Goal: Obtain resource: Download file/media

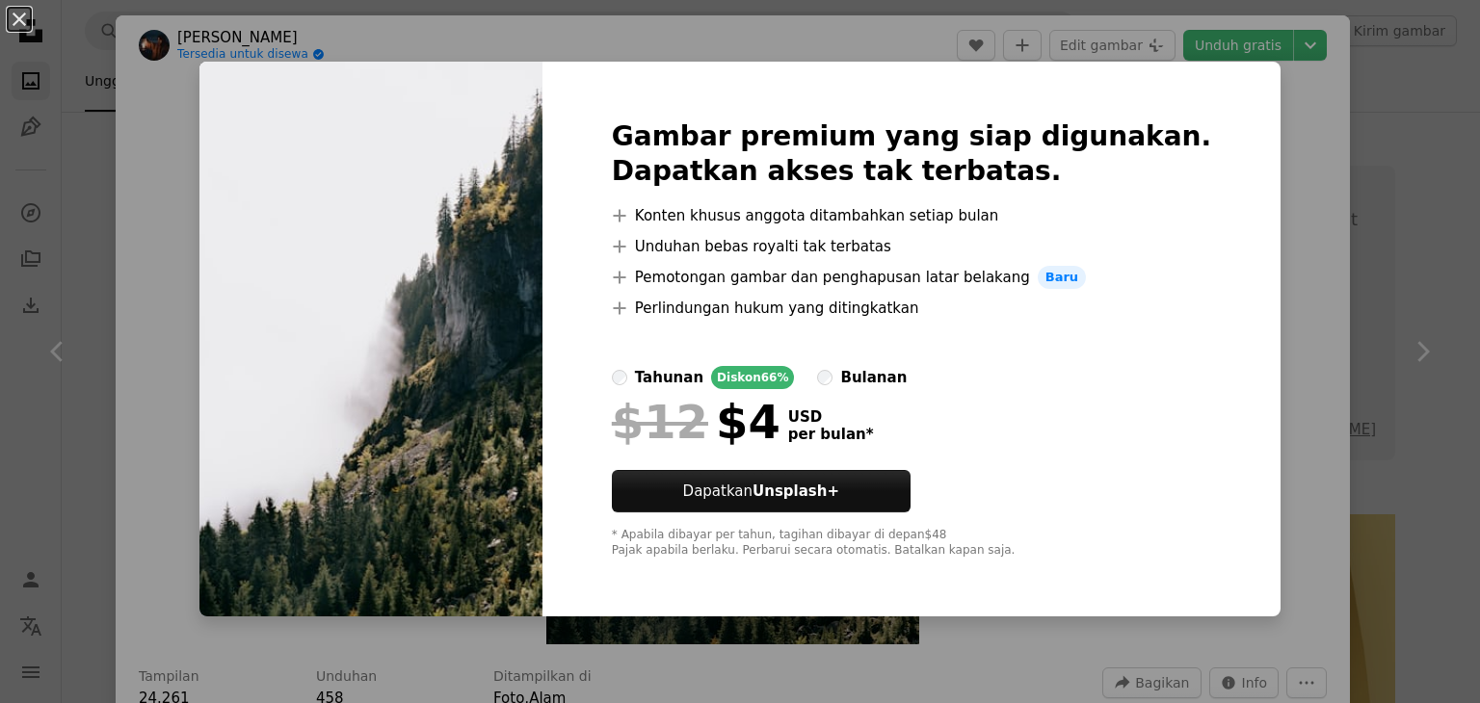
scroll to position [1252, 0]
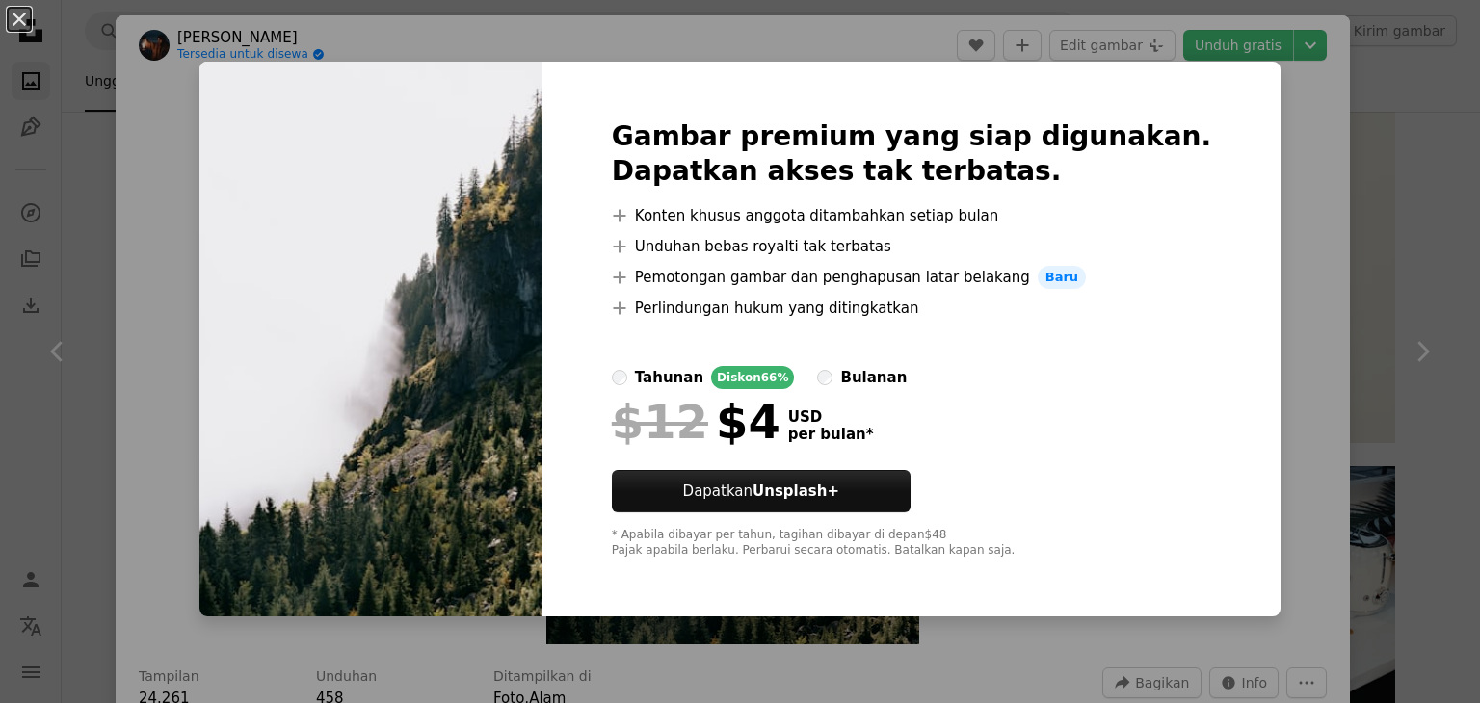
click at [1239, 281] on div "An X shape Gambar premium yang siap digunakan. Dapatkan akses tak terbatas. A p…" at bounding box center [740, 351] width 1480 height 703
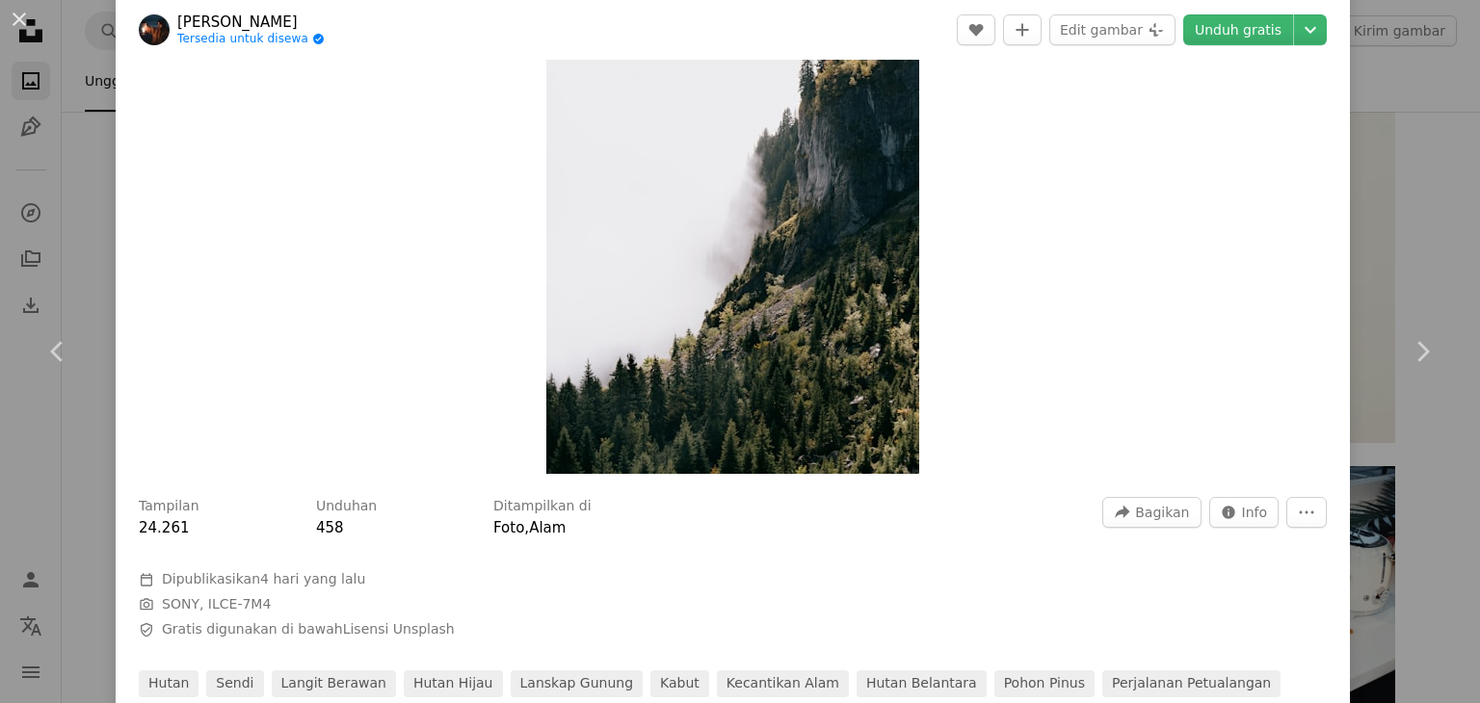
scroll to position [482, 0]
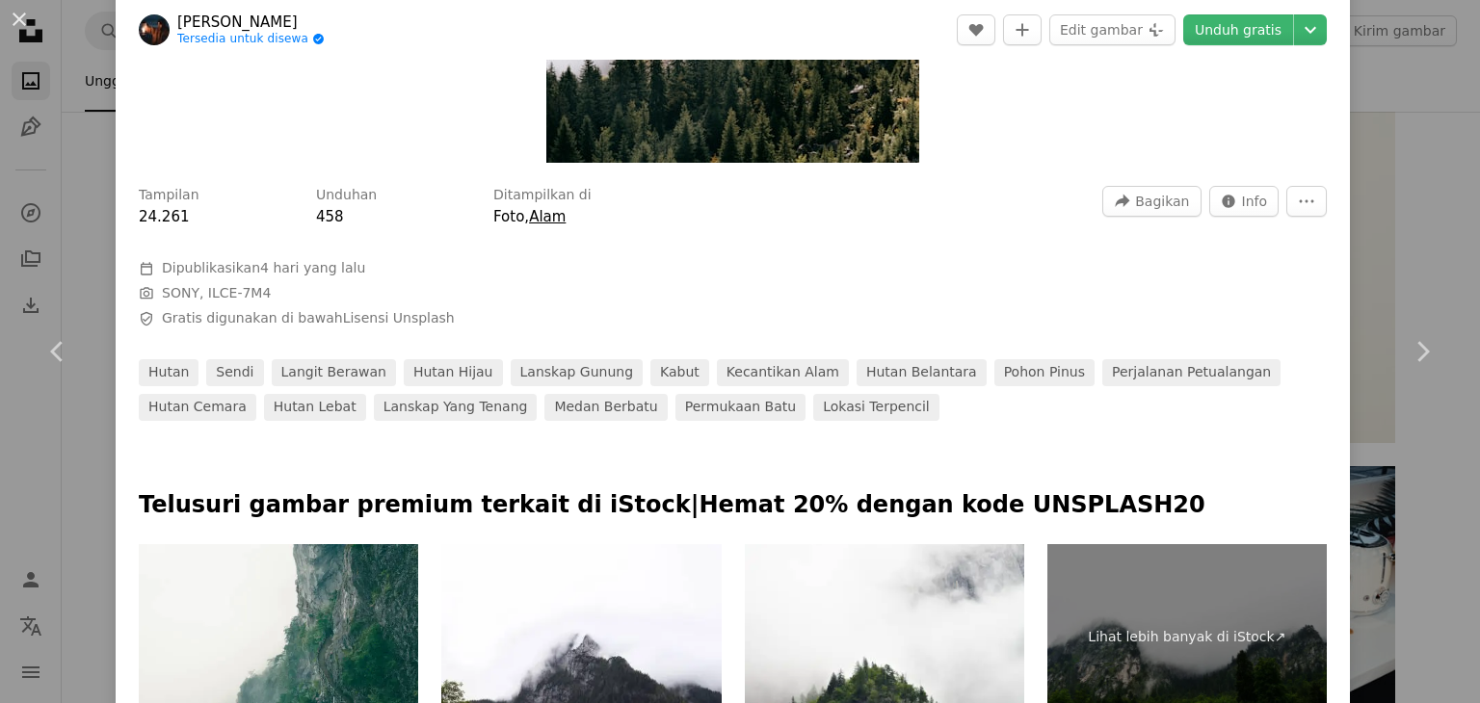
click at [547, 214] on link "Alam" at bounding box center [547, 216] width 37 height 17
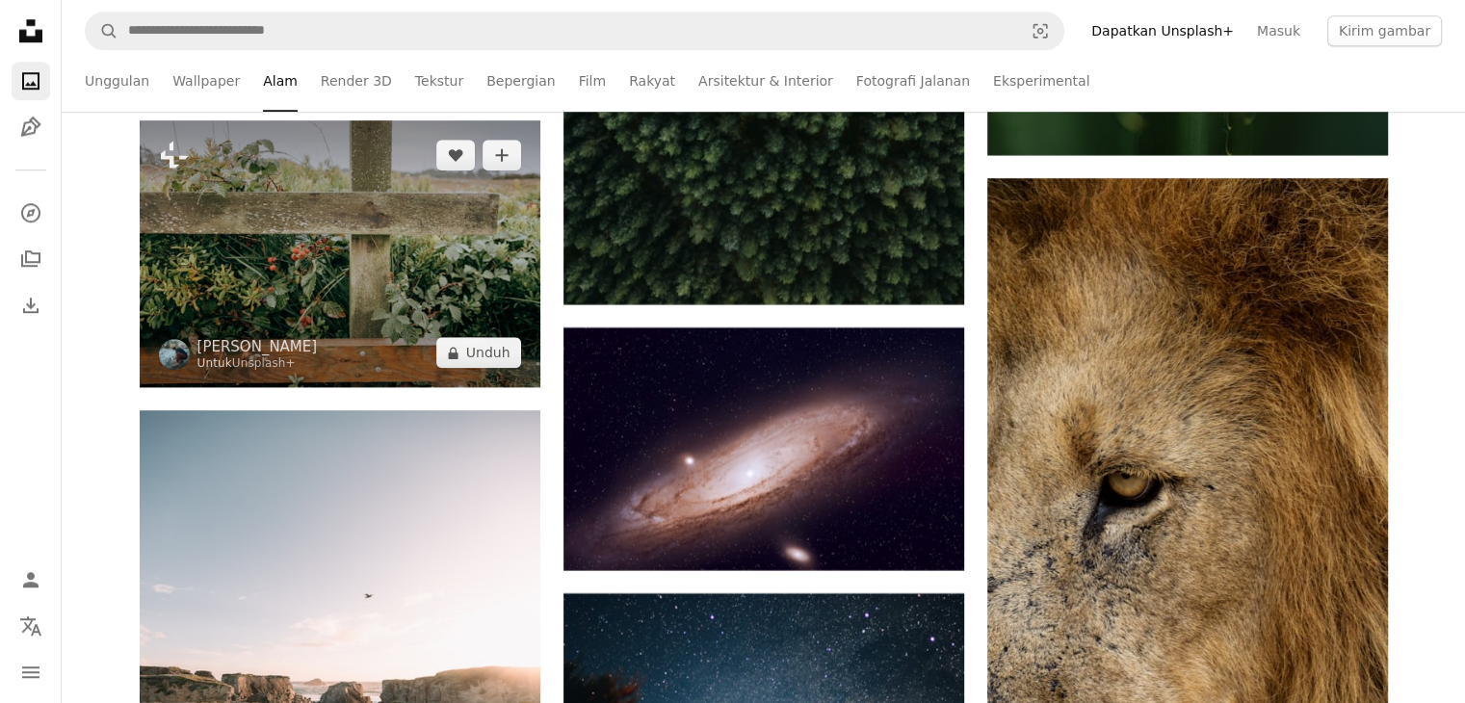
scroll to position [9055, 0]
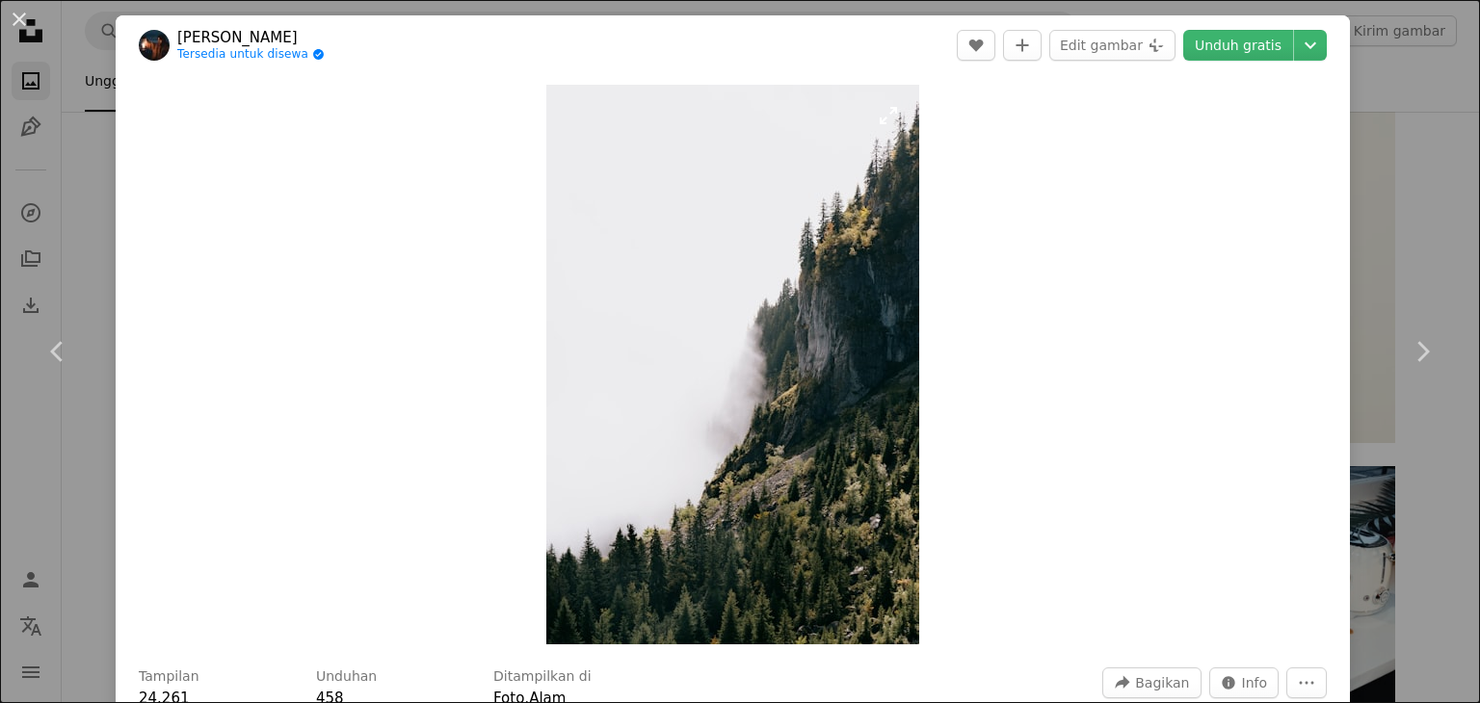
scroll to position [482, 0]
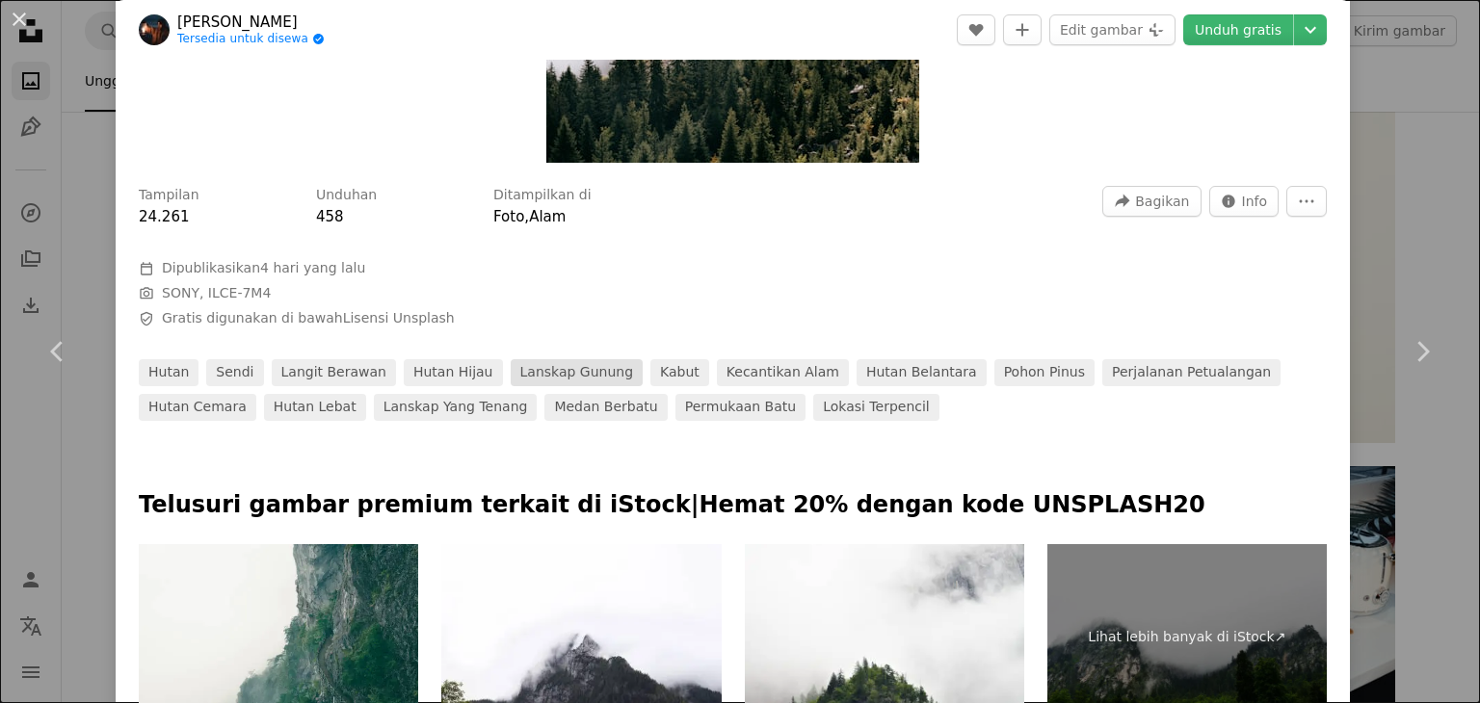
click at [563, 369] on link "lanskap gunung" at bounding box center [577, 372] width 133 height 27
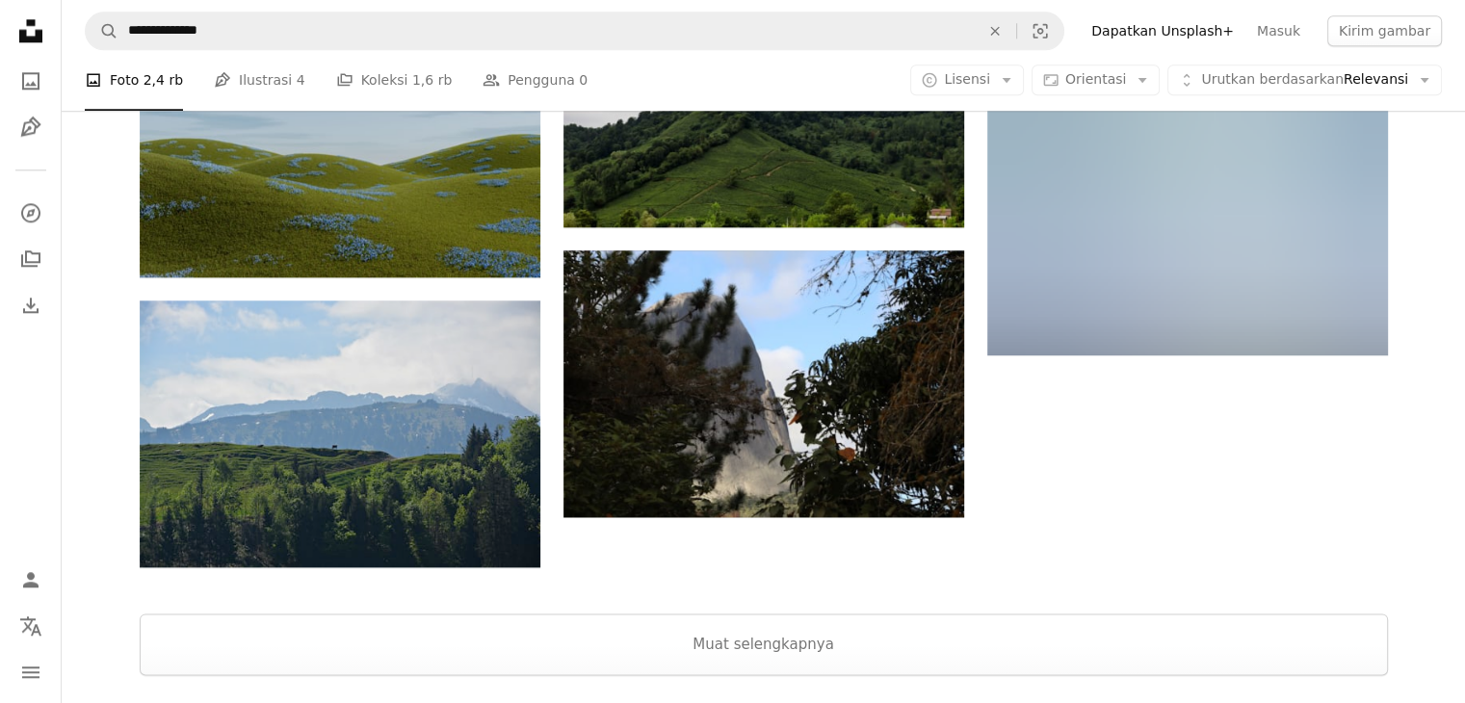
scroll to position [2312, 0]
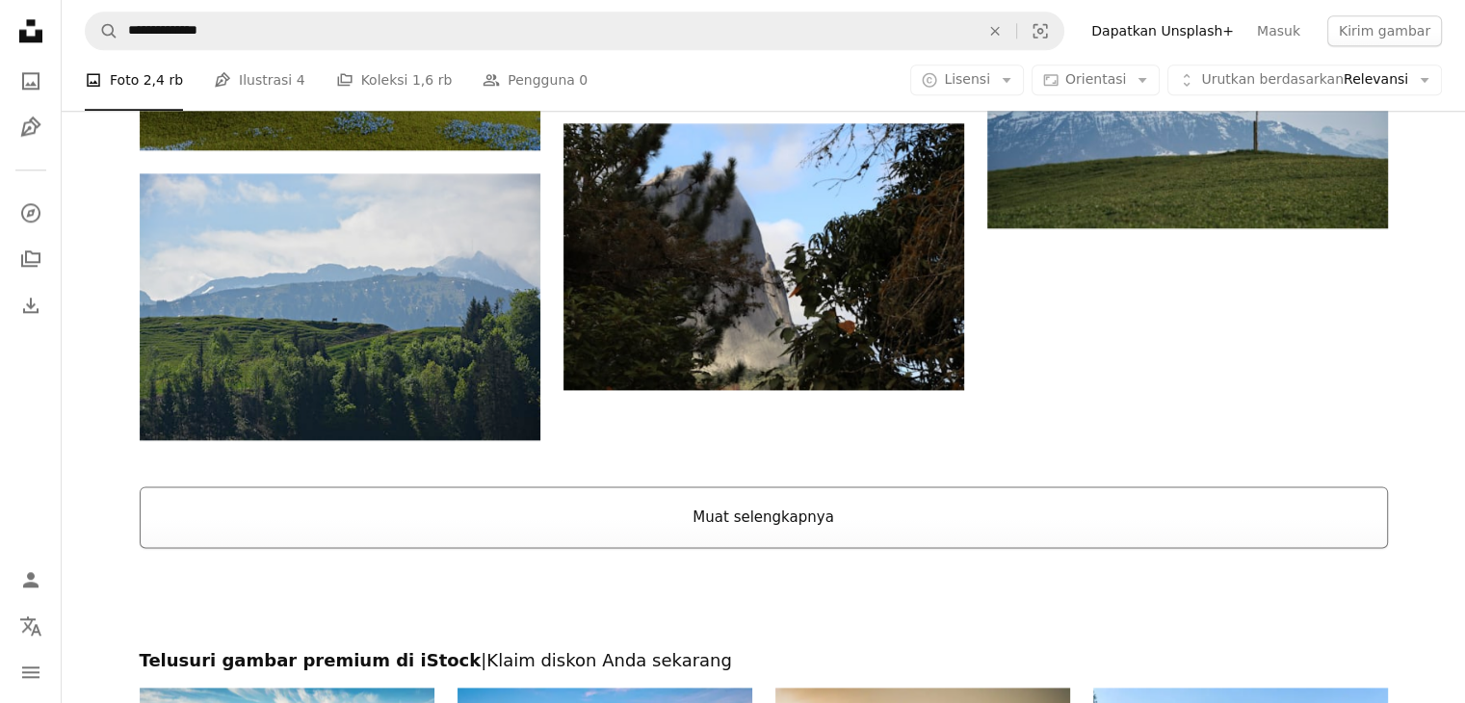
click at [776, 512] on button "Muat selengkapnya" at bounding box center [764, 517] width 1248 height 62
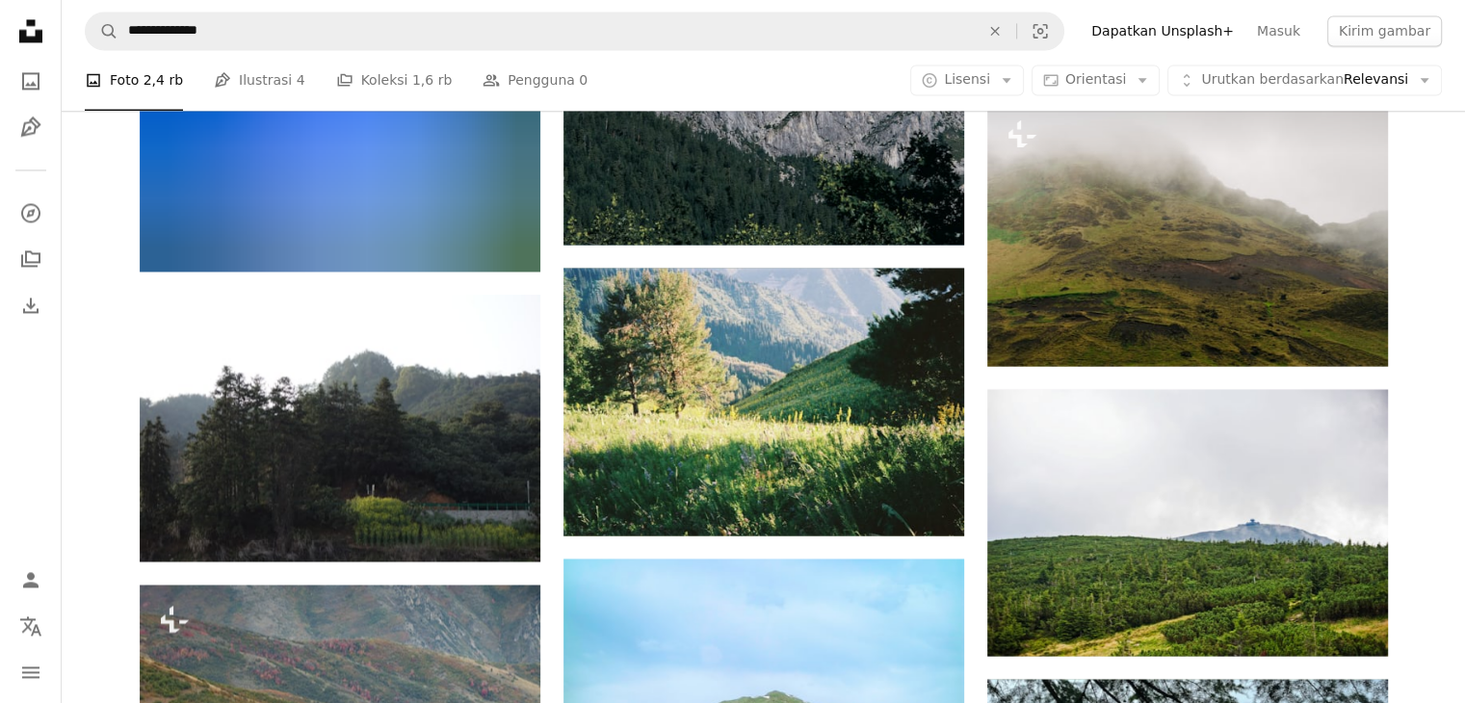
scroll to position [10404, 0]
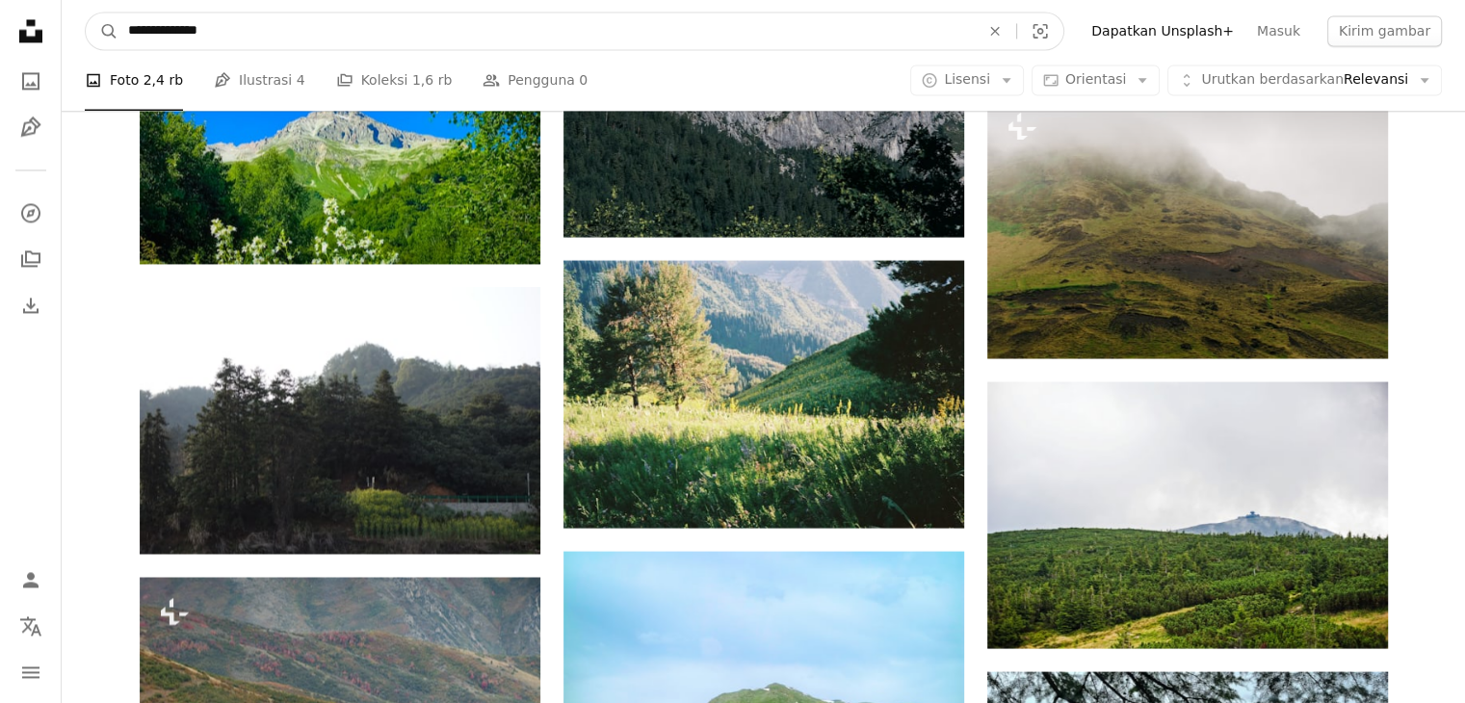
click at [216, 15] on input "**********" at bounding box center [545, 31] width 855 height 37
drag, startPoint x: 244, startPoint y: 29, endPoint x: 92, endPoint y: 70, distance: 156.8
